Goal: Task Accomplishment & Management: Manage account settings

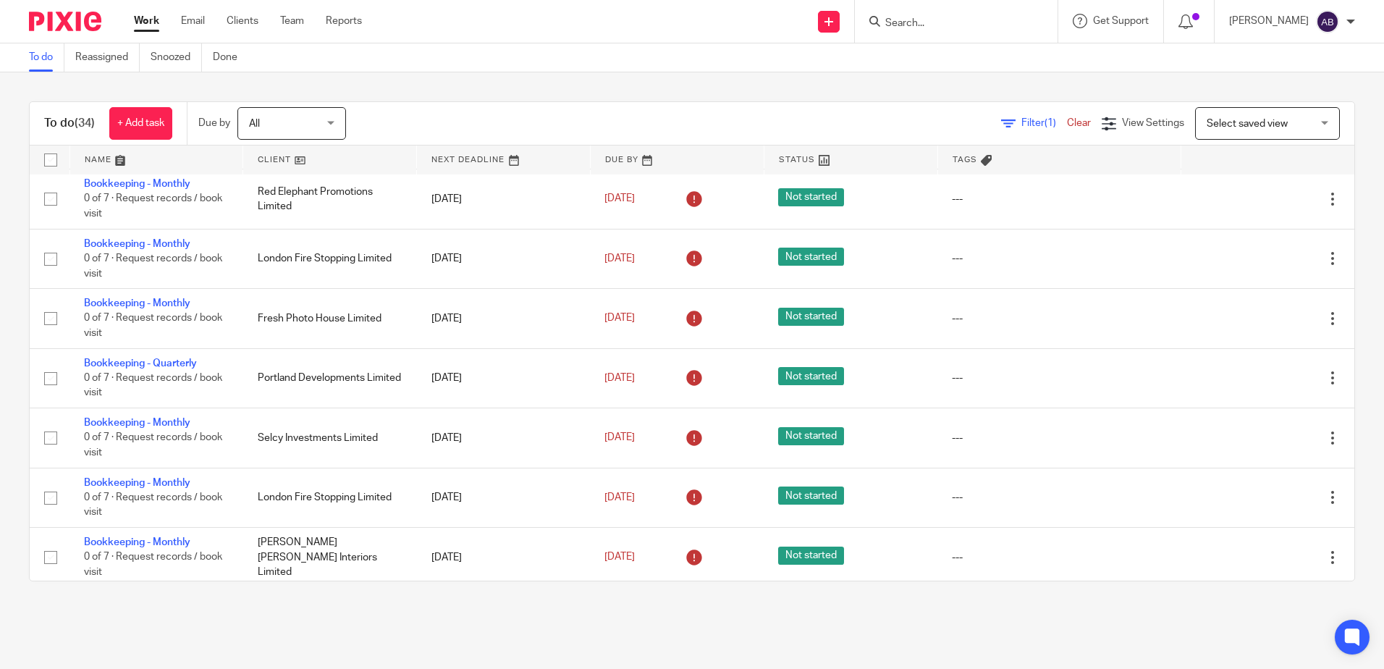
scroll to position [1376, 0]
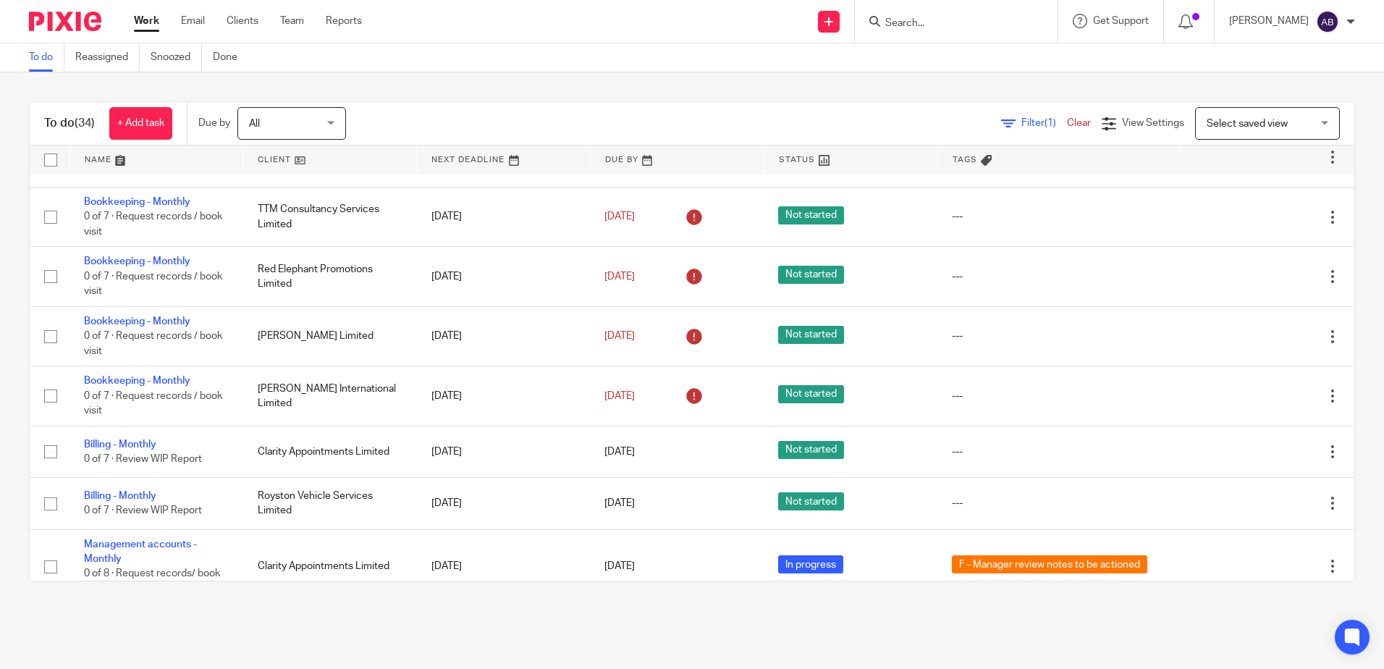
click at [345, 162] on link at bounding box center [329, 160] width 173 height 29
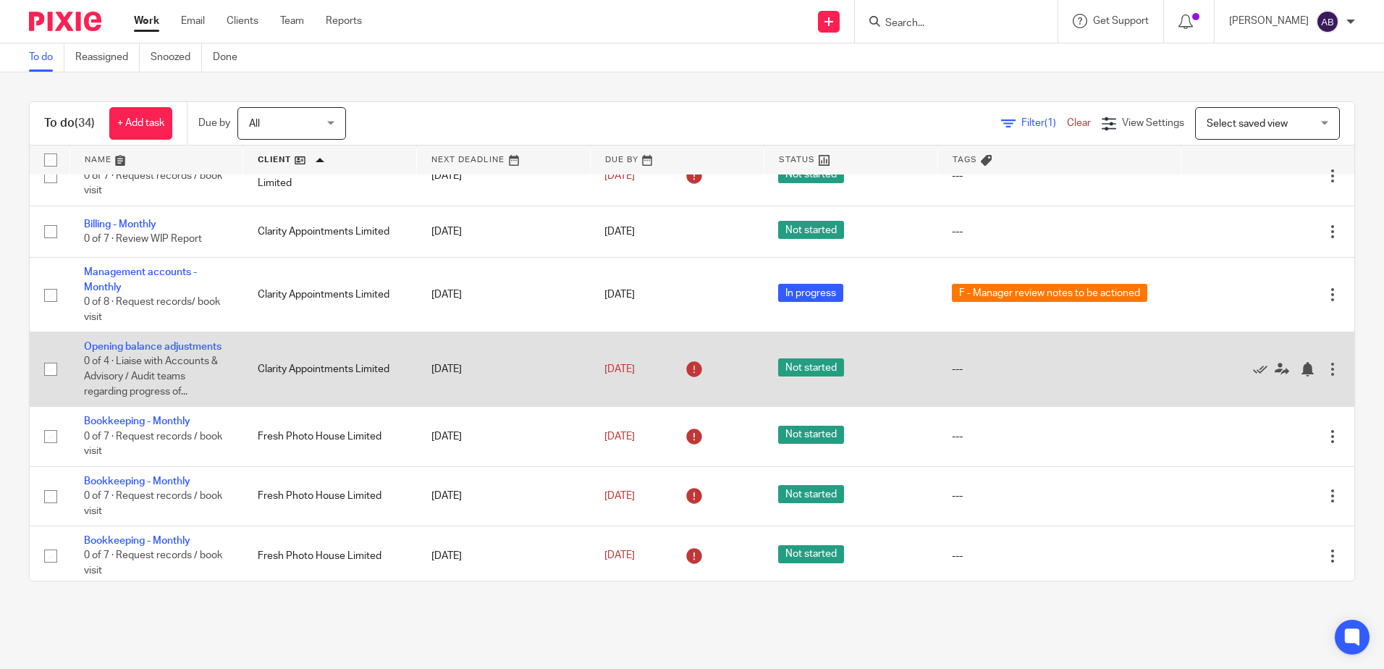
scroll to position [72, 0]
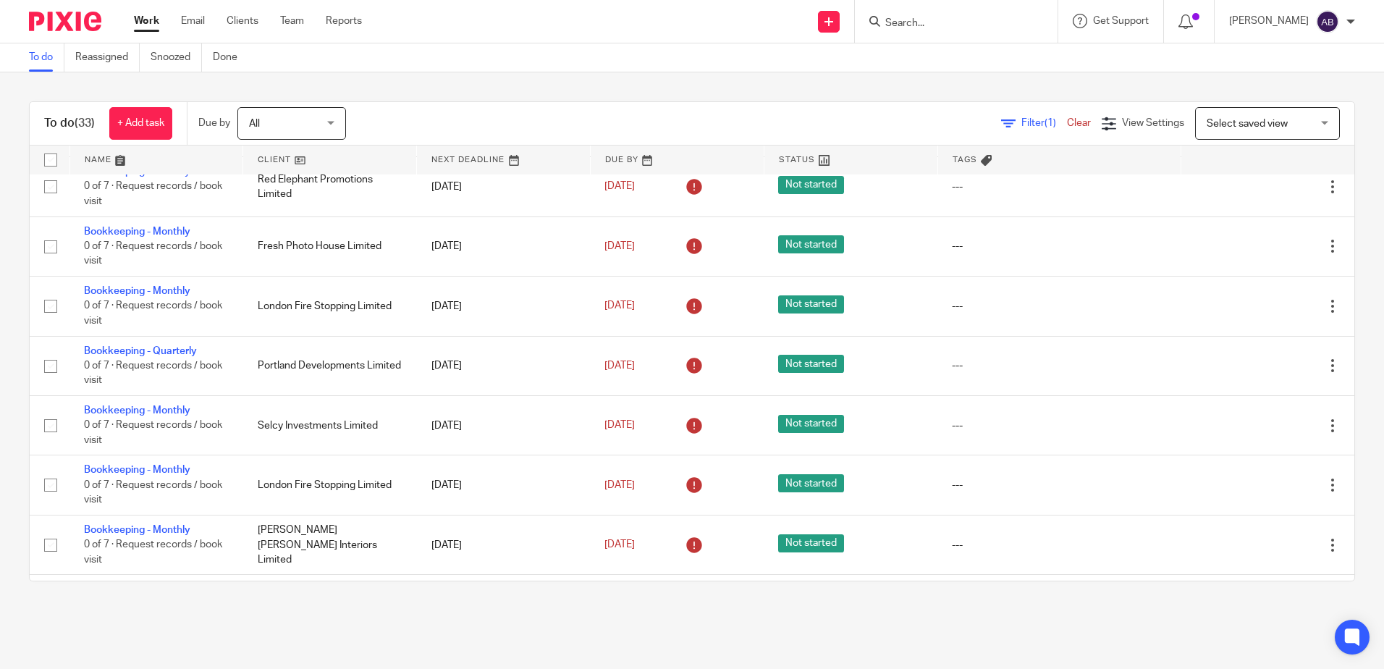
scroll to position [724, 0]
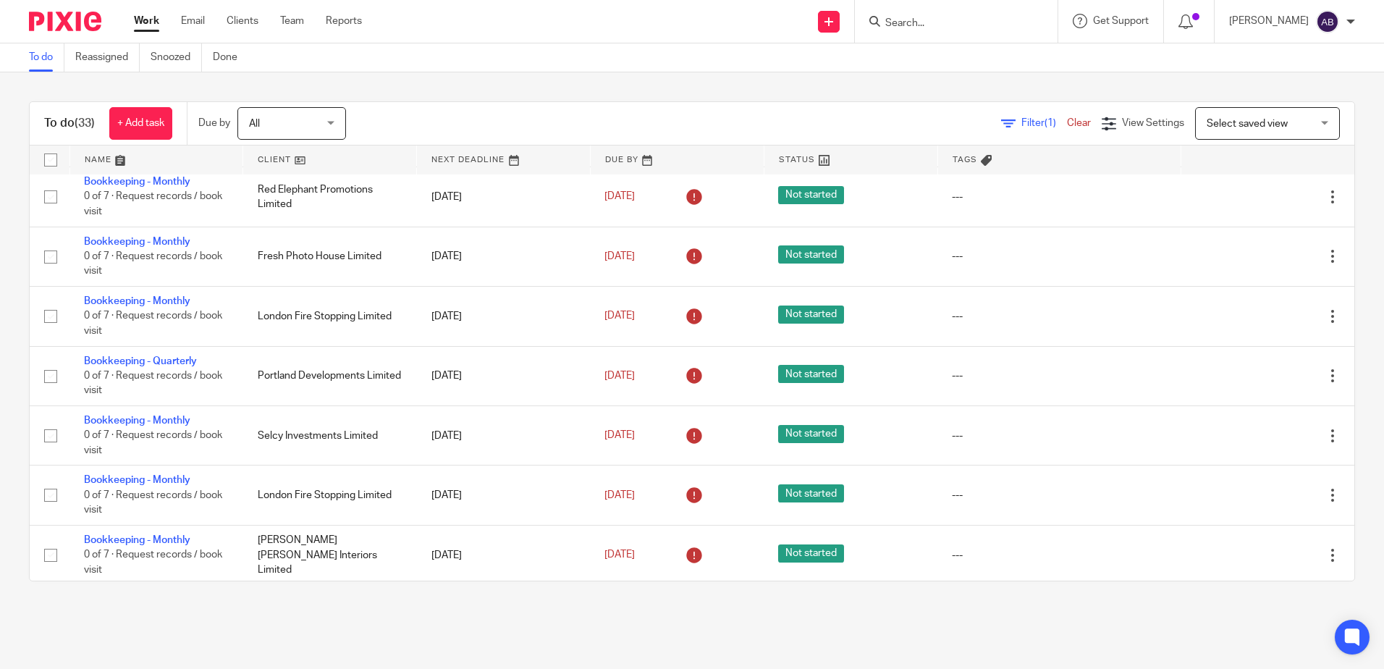
click at [335, 154] on link at bounding box center [329, 160] width 173 height 29
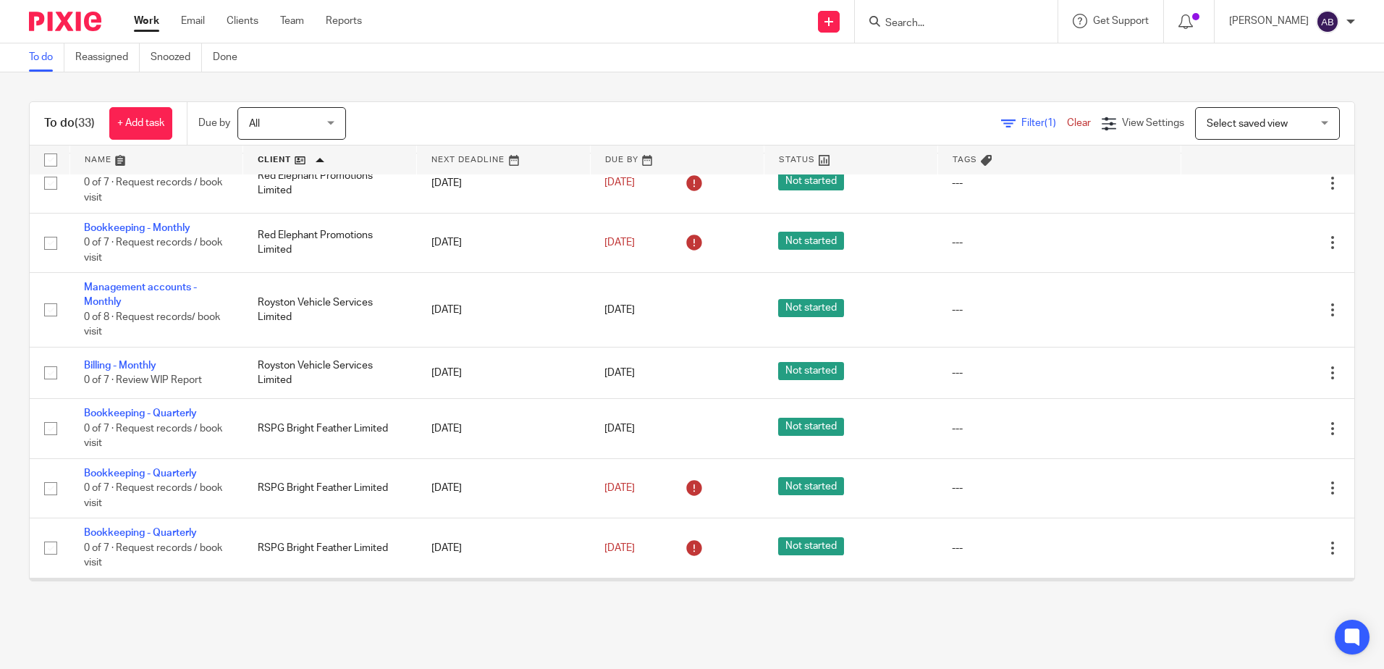
scroll to position [1150, 0]
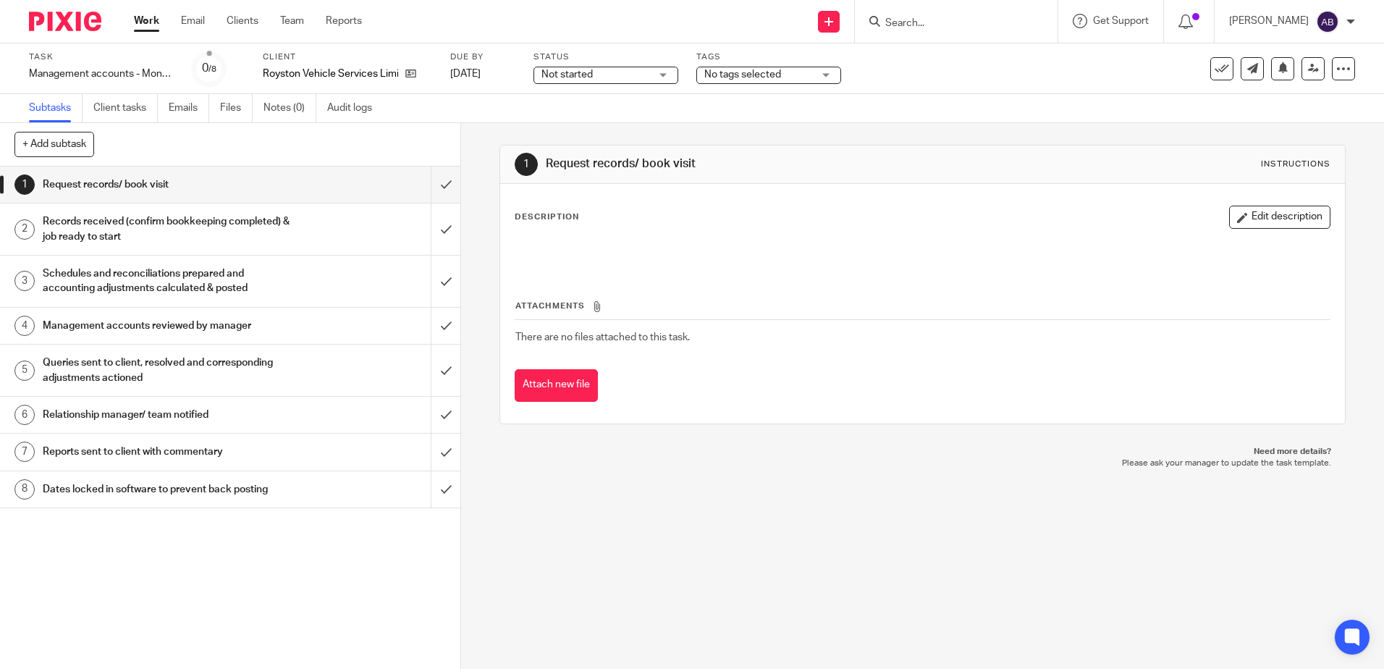
click at [613, 68] on span "Not started" at bounding box center [596, 74] width 109 height 15
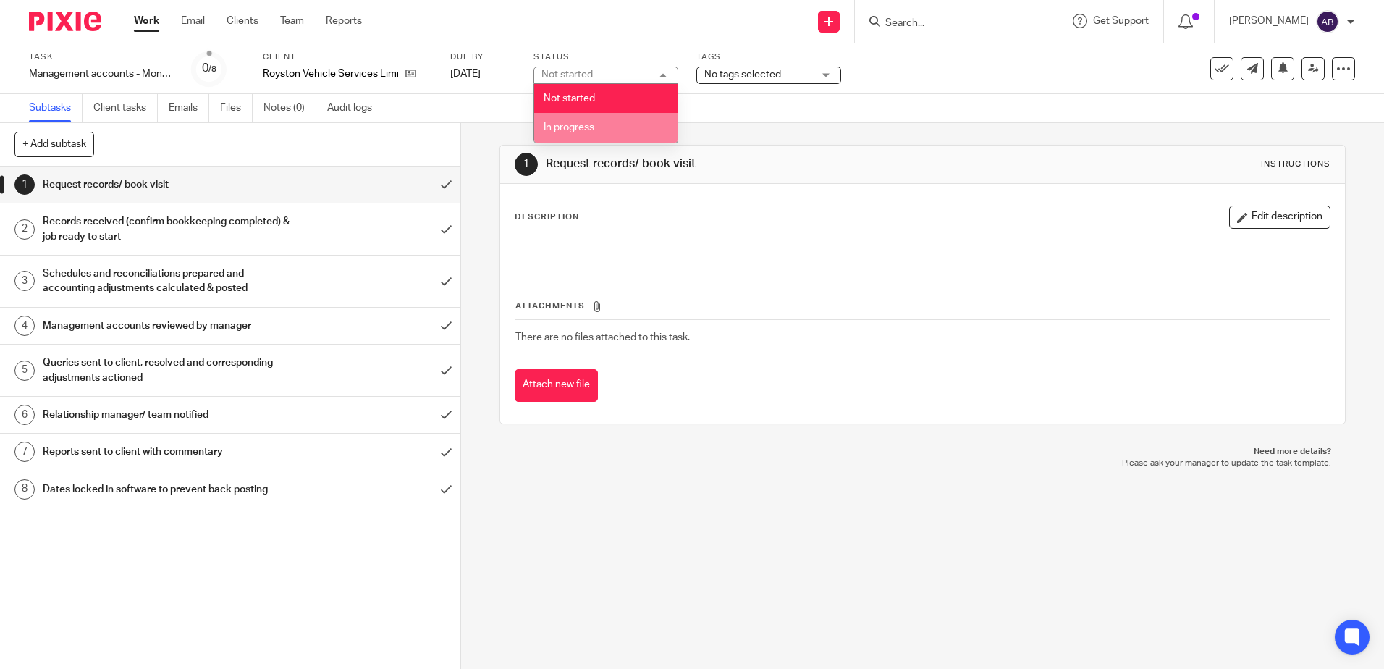
click at [623, 122] on li "In progress" at bounding box center [605, 128] width 143 height 30
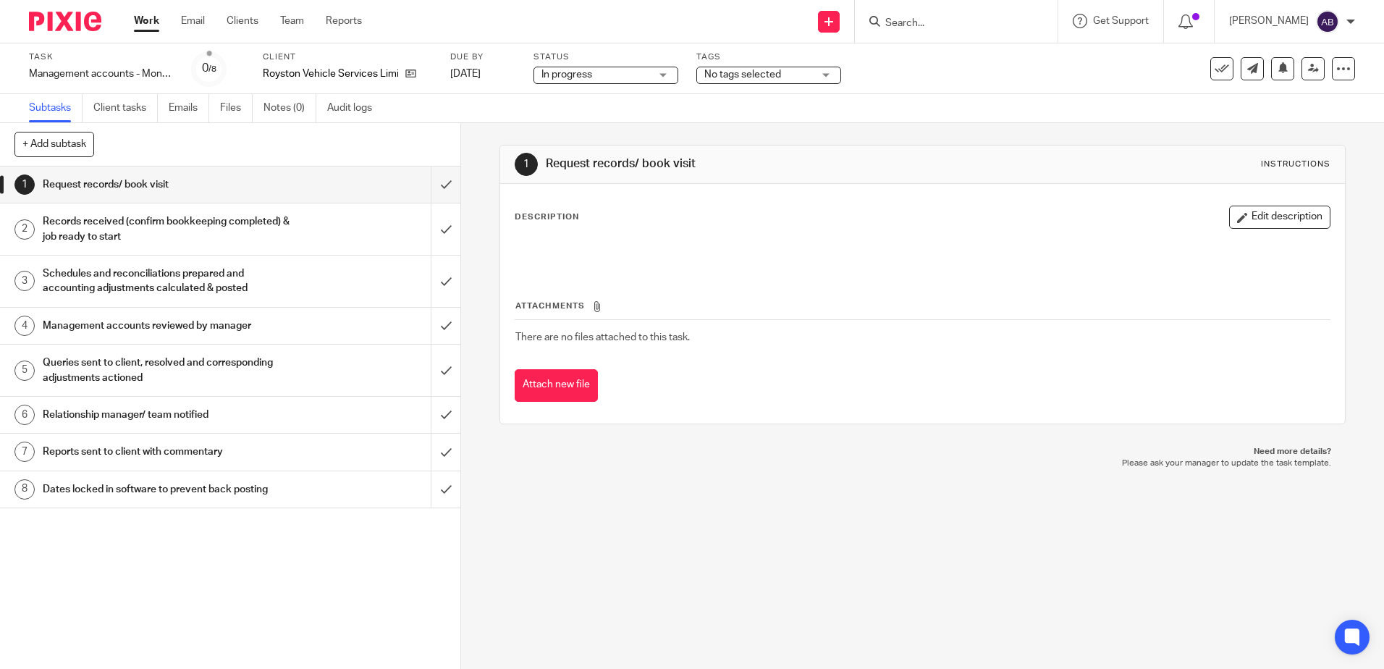
click at [734, 67] on span "No tags selected" at bounding box center [758, 74] width 109 height 15
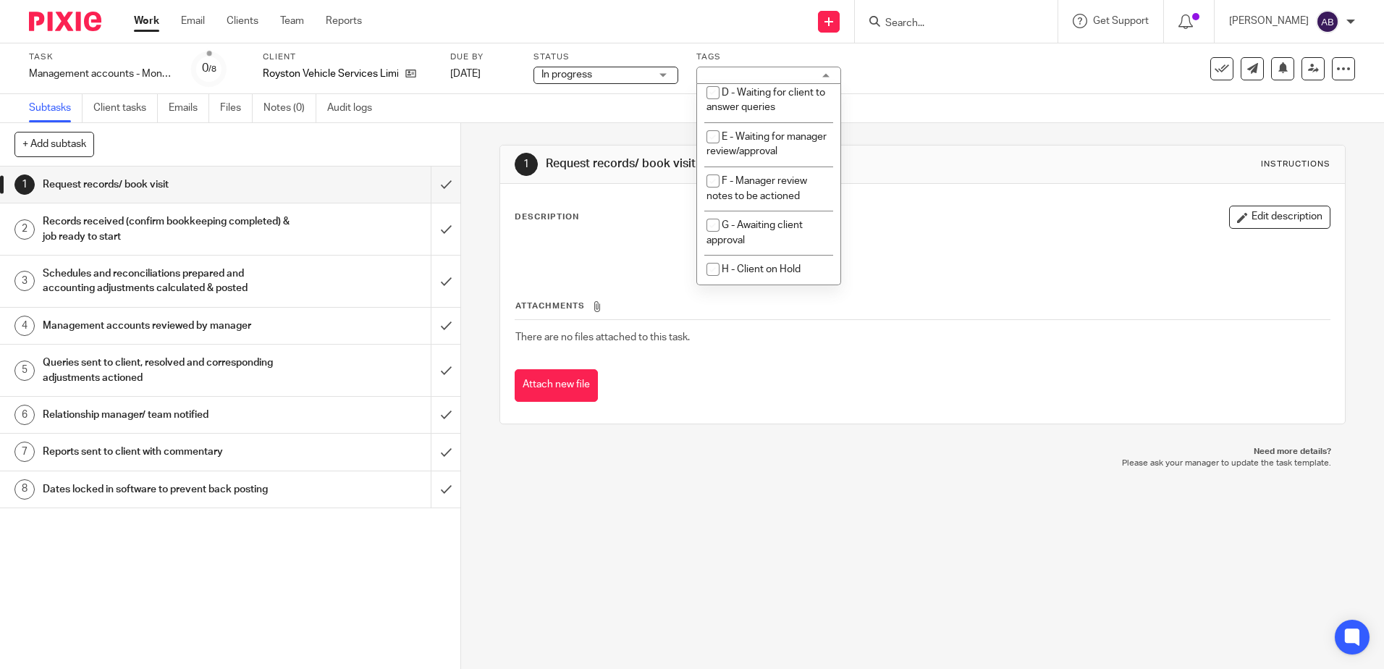
scroll to position [153, 0]
click at [781, 135] on li "E - Waiting for manager review/approval" at bounding box center [768, 144] width 143 height 44
checkbox input "true"
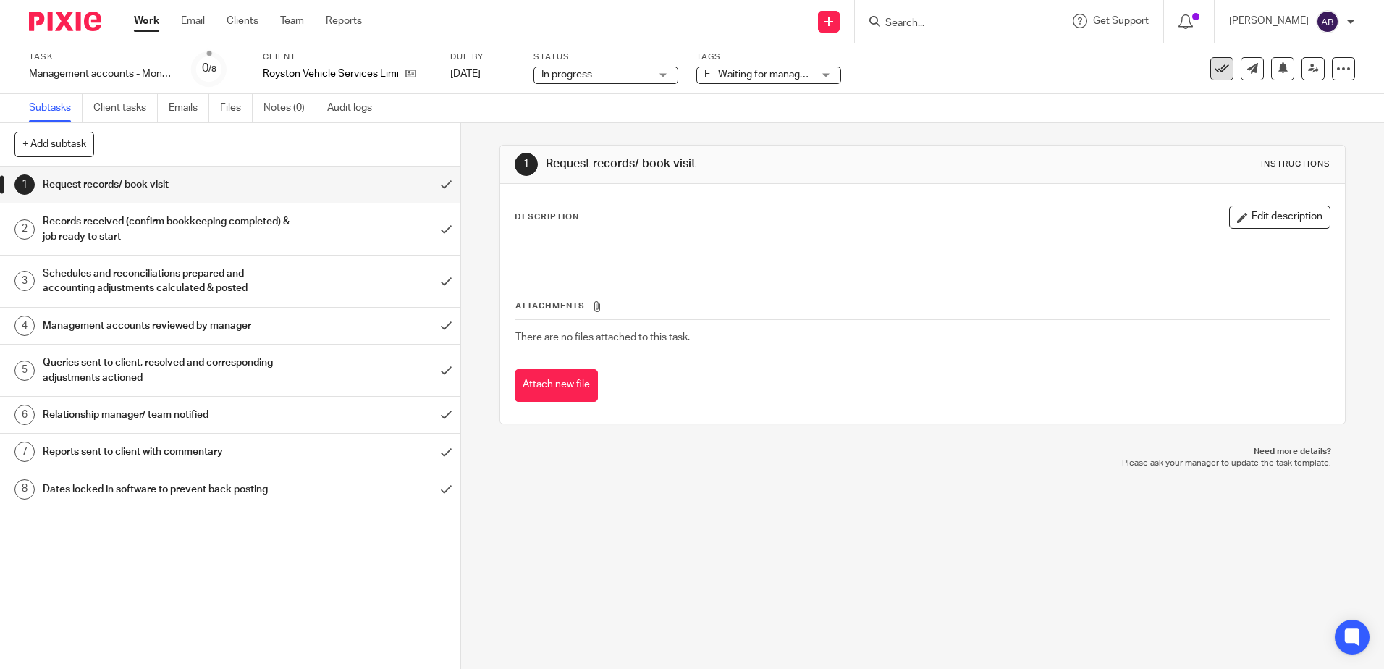
drag, startPoint x: 1096, startPoint y: 101, endPoint x: 1221, endPoint y: 62, distance: 130.3
click at [1098, 101] on div "Subtasks Client tasks Emails Files Notes (0) Audit logs" at bounding box center [692, 108] width 1384 height 29
click at [1302, 74] on link at bounding box center [1313, 68] width 23 height 23
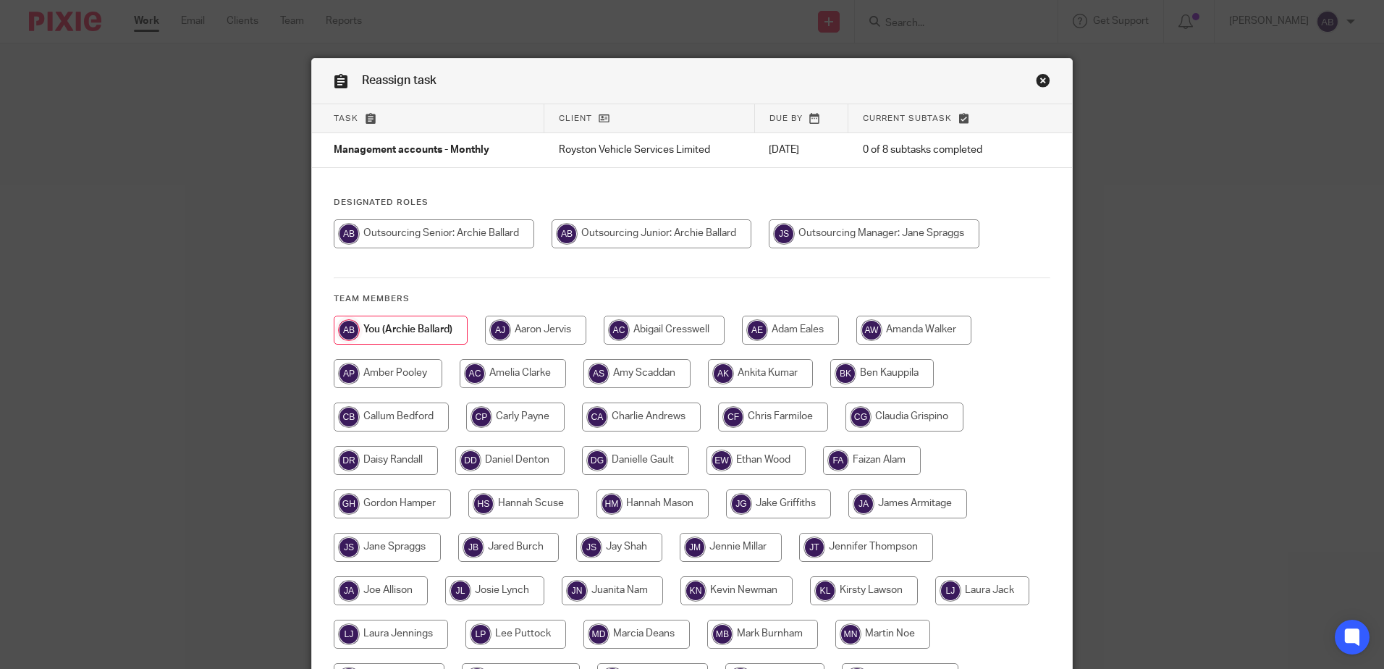
click at [788, 232] on input "radio" at bounding box center [874, 233] width 211 height 29
radio input "true"
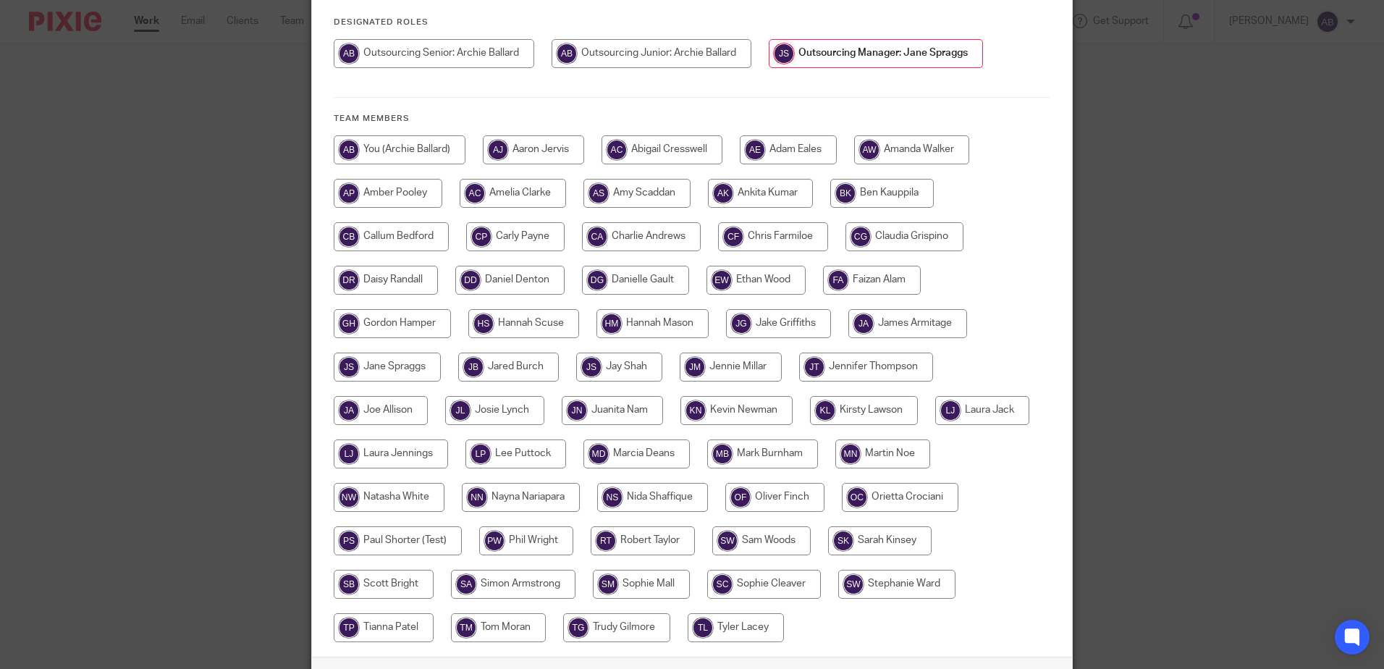
scroll to position [287, 0]
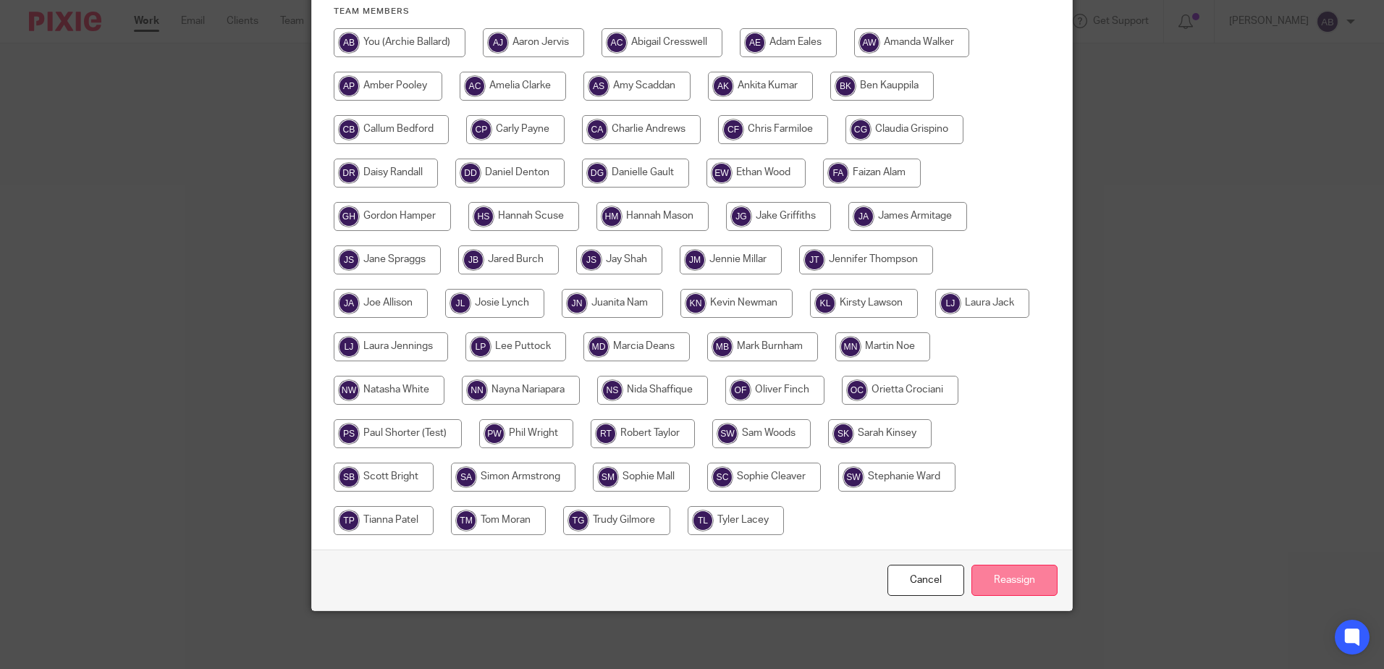
click at [1022, 573] on input "Reassign" at bounding box center [1015, 580] width 86 height 31
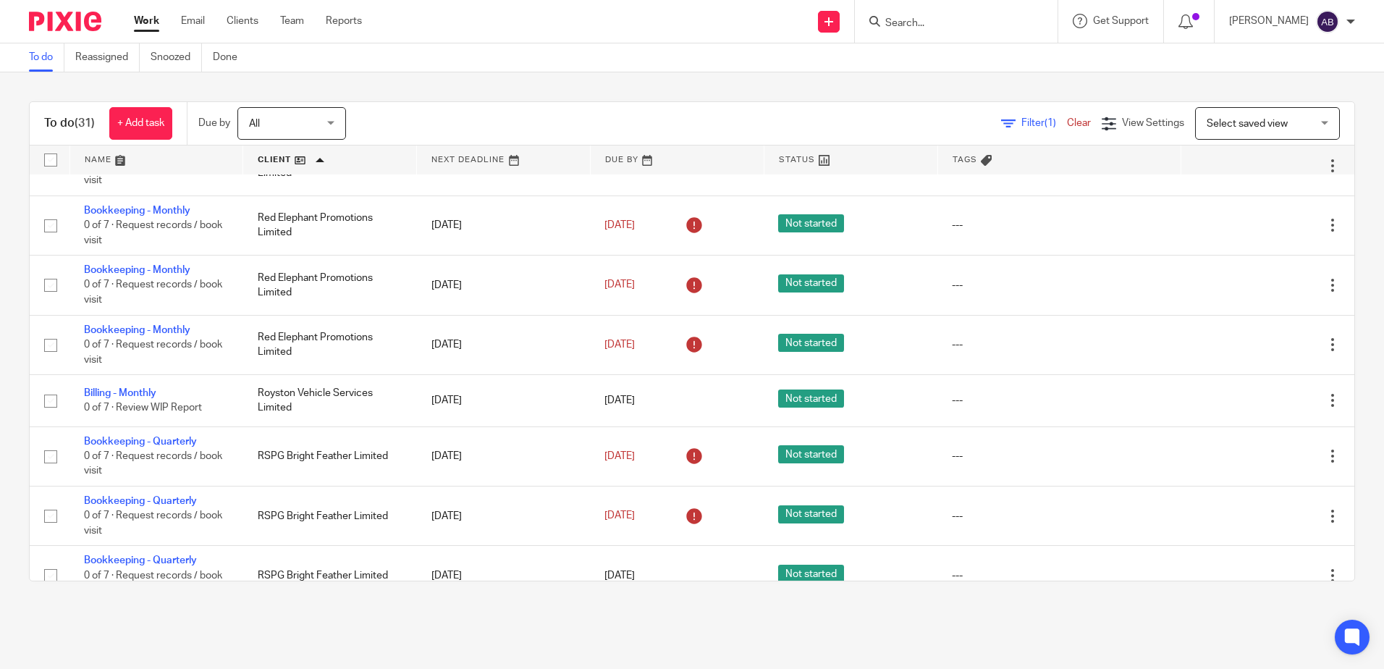
scroll to position [1086, 0]
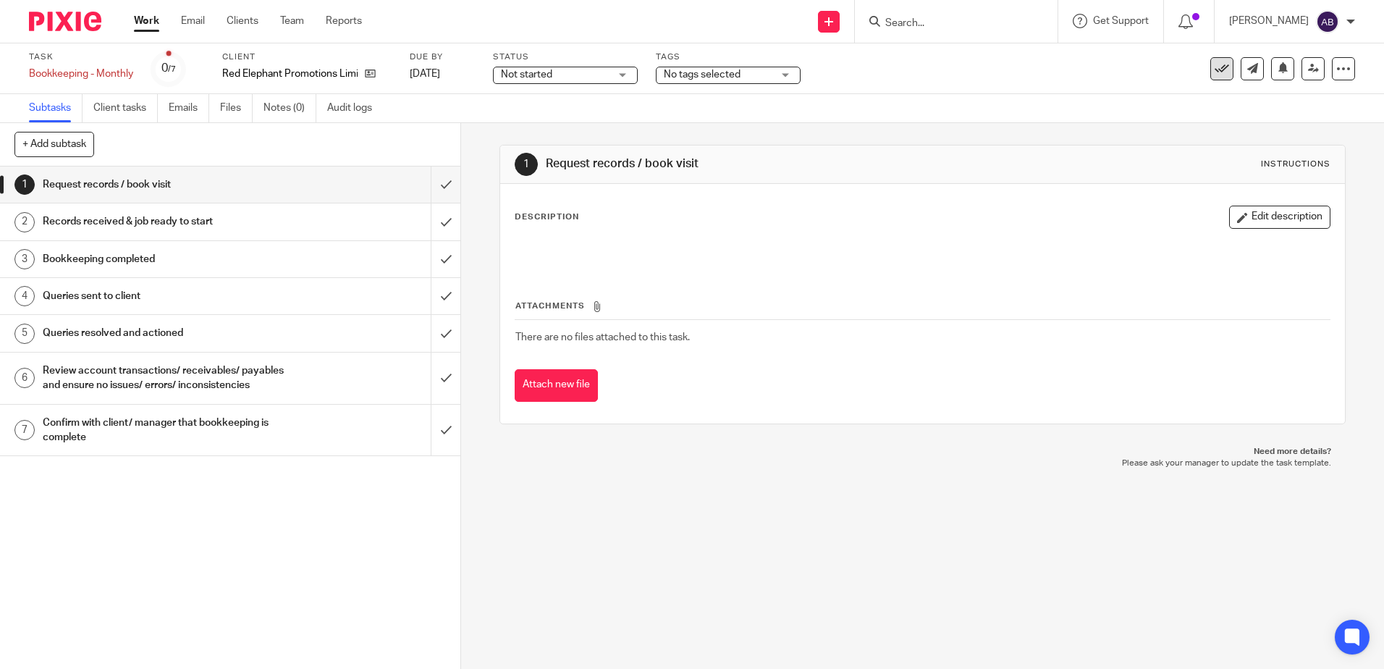
click at [1215, 66] on icon at bounding box center [1222, 69] width 14 height 14
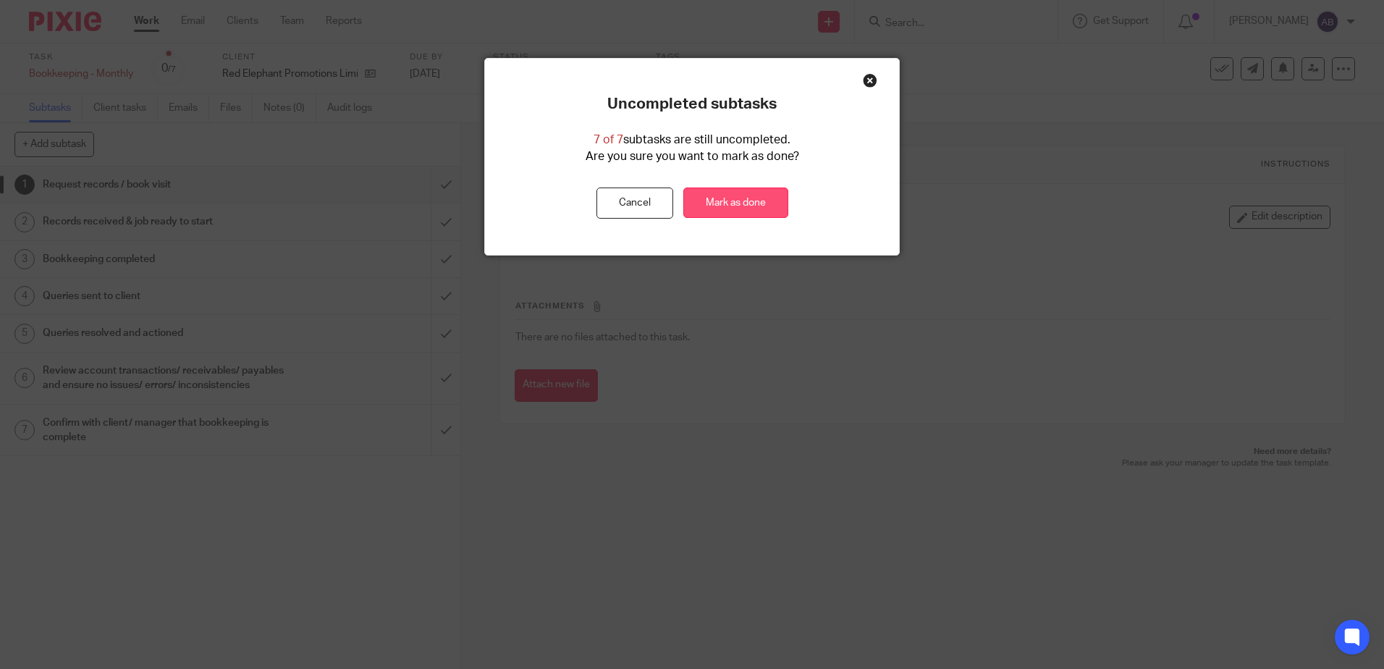
click at [699, 190] on link "Mark as done" at bounding box center [735, 203] width 105 height 31
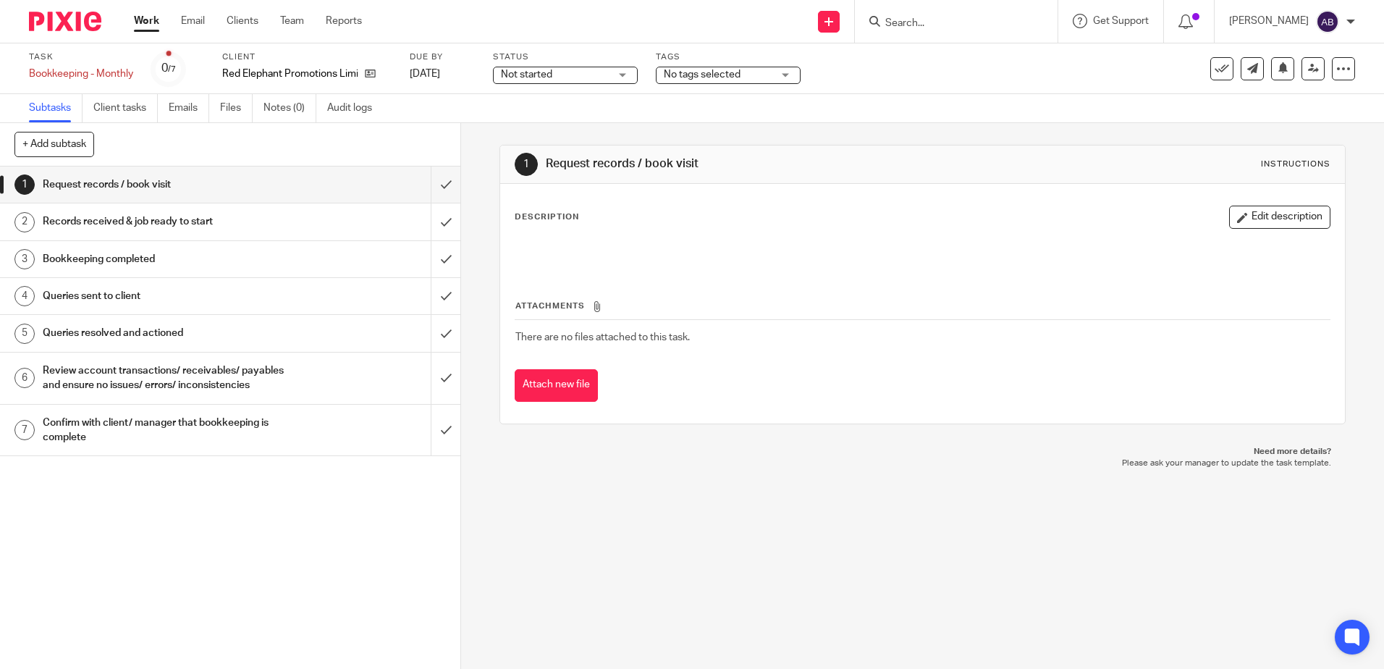
drag, startPoint x: 1206, startPoint y: 67, endPoint x: 1185, endPoint y: 85, distance: 28.2
click at [1215, 67] on icon at bounding box center [1222, 69] width 14 height 14
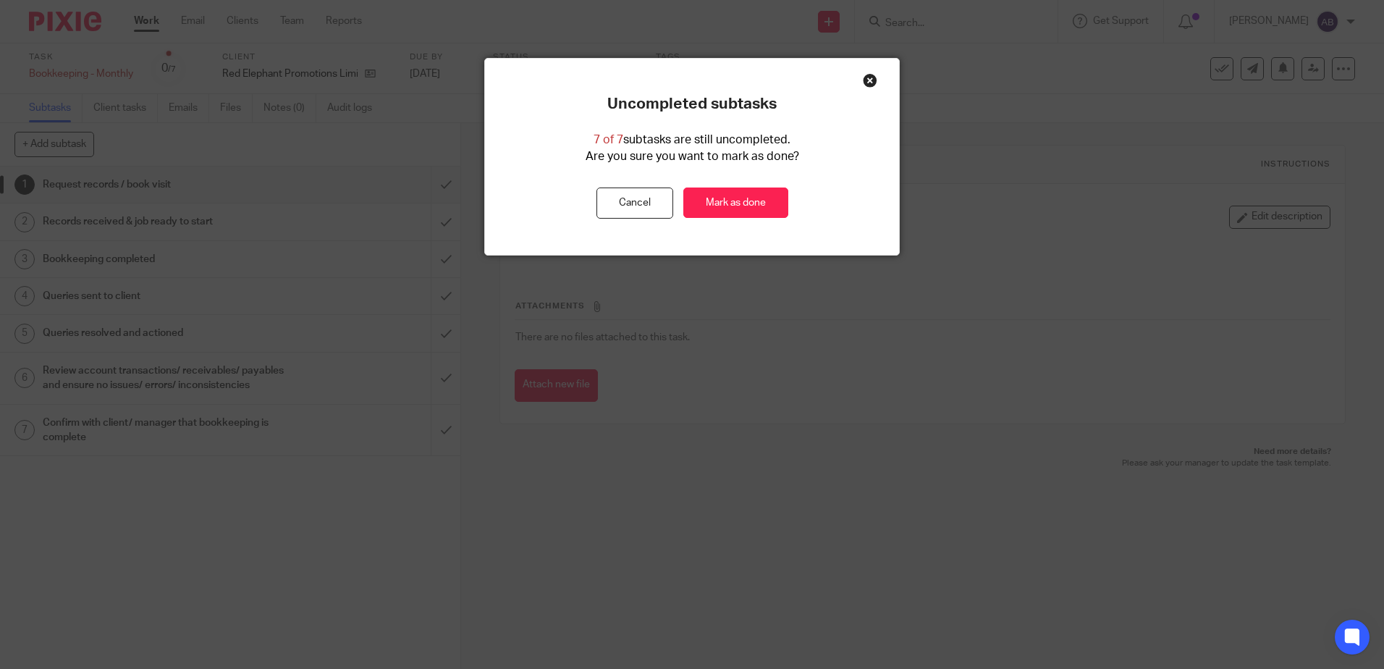
click at [758, 178] on div "Uncompleted subtasks 7 of 7 subtasks are still uncompleted. Are you sure you wa…" at bounding box center [692, 157] width 414 height 124
click at [761, 195] on link "Mark as done" at bounding box center [735, 203] width 105 height 31
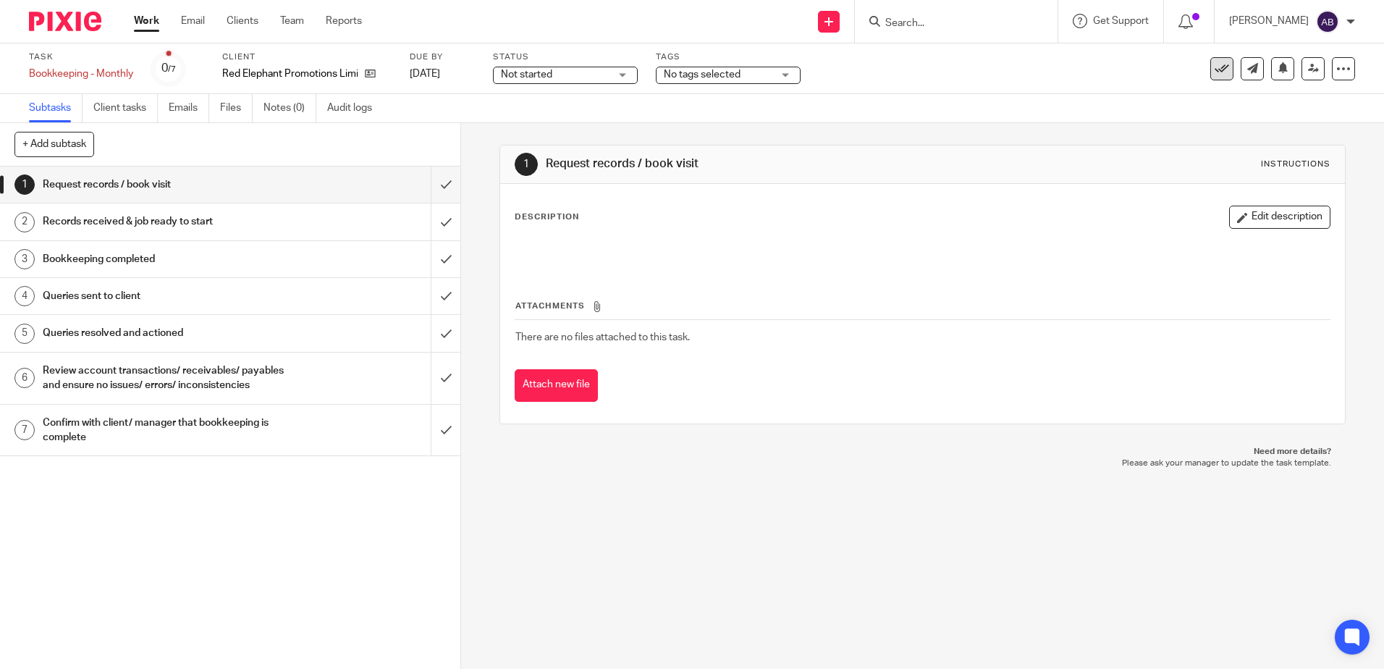
click at [1215, 67] on icon at bounding box center [1222, 69] width 14 height 14
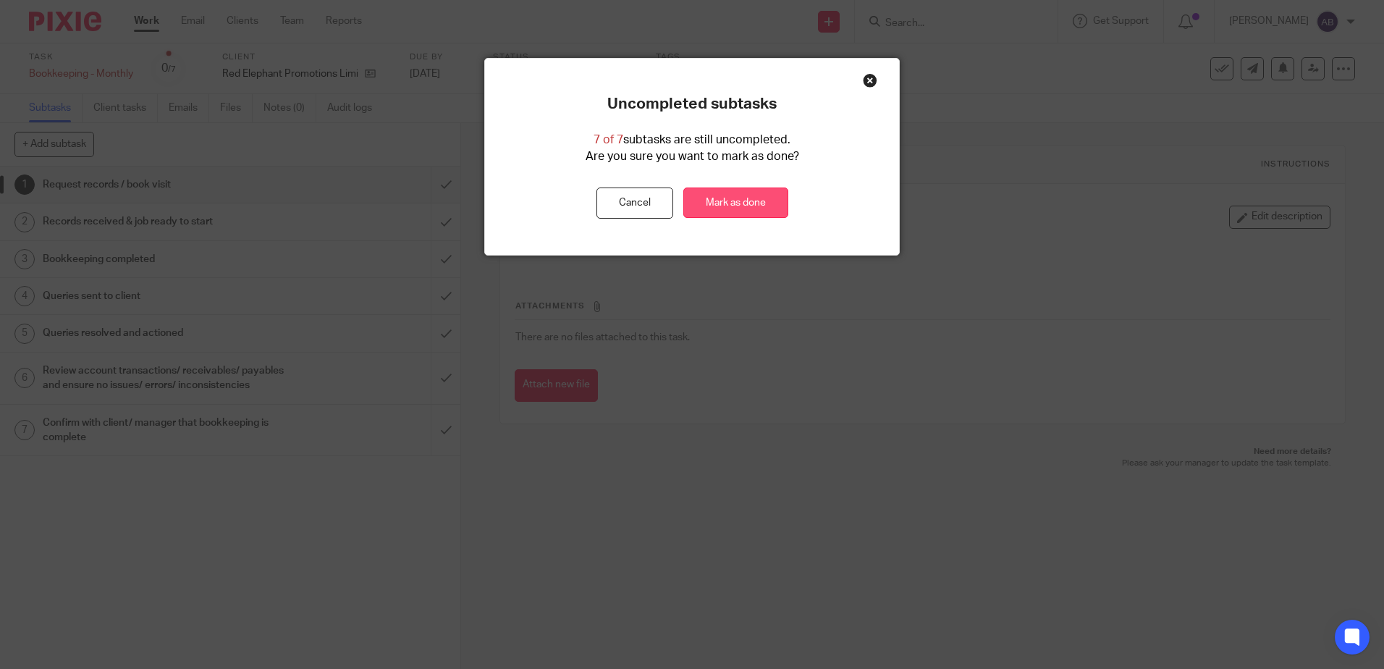
click at [743, 206] on link "Mark as done" at bounding box center [735, 203] width 105 height 31
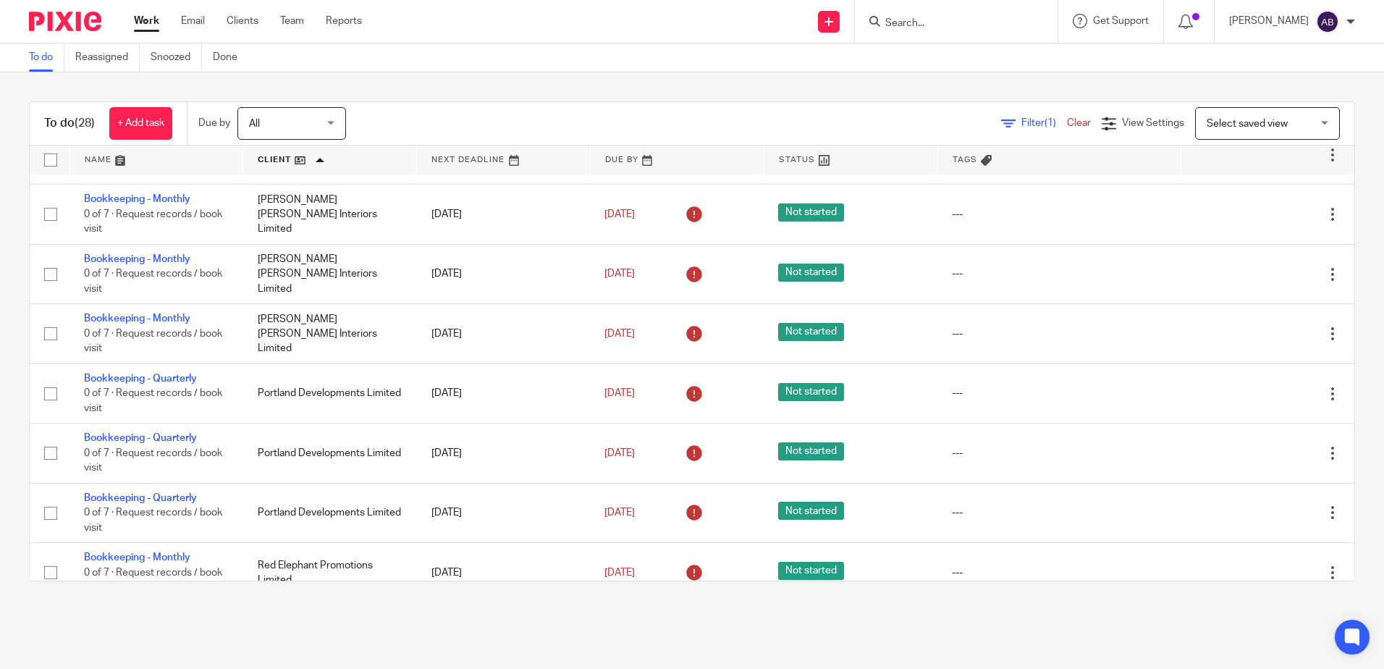
scroll to position [547, 0]
